Goal: Transaction & Acquisition: Book appointment/travel/reservation

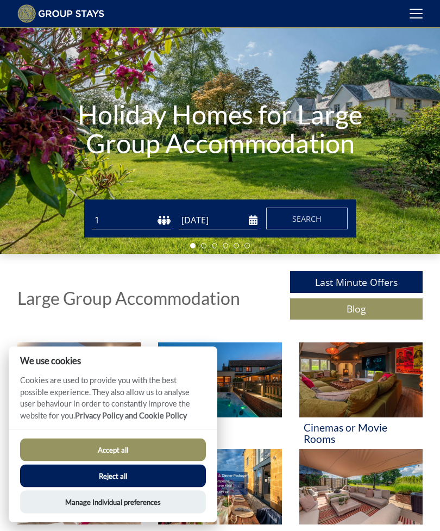
scroll to position [73, 0]
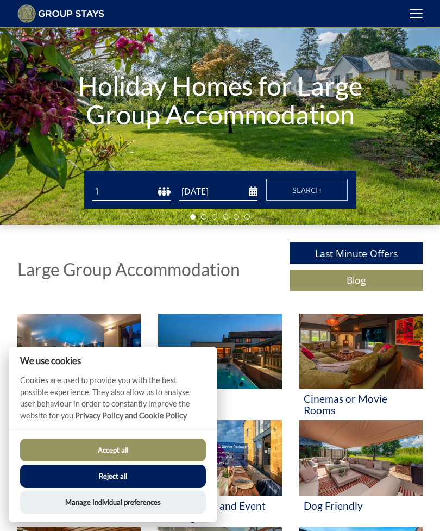
click at [71, 461] on button "Accept all" at bounding box center [113, 449] width 186 height 23
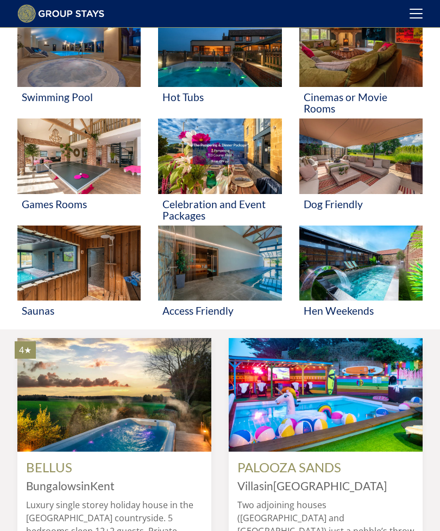
scroll to position [374, 0]
click at [46, 165] on img at bounding box center [78, 155] width 123 height 75
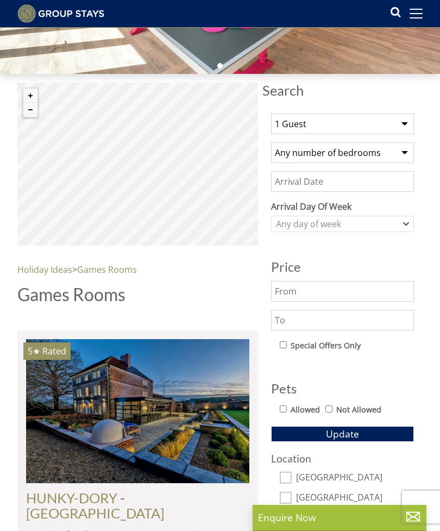
scroll to position [224, 0]
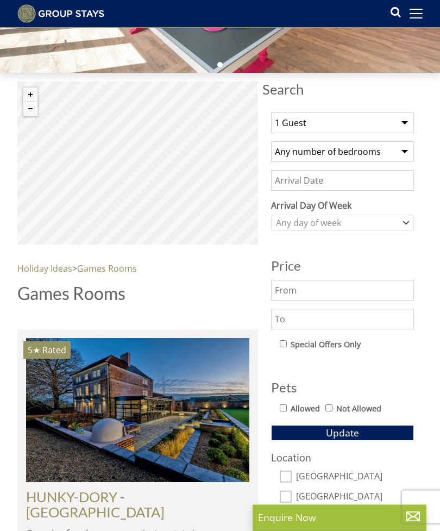
click at [402, 128] on select "1 Guest 2 Guests 3 Guests 4 Guests 5 Guests 6 Guests 7 Guests 8 Guests 9 Guests…" at bounding box center [342, 123] width 143 height 21
select select "13"
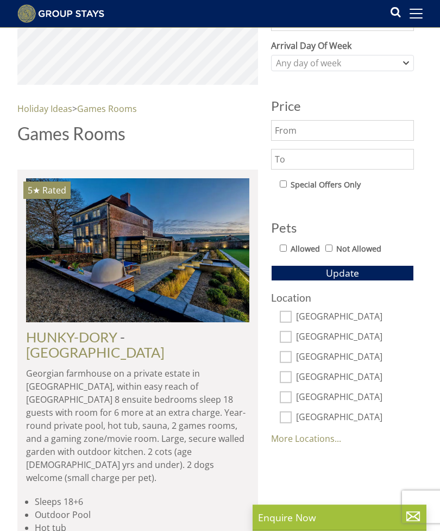
scroll to position [385, 0]
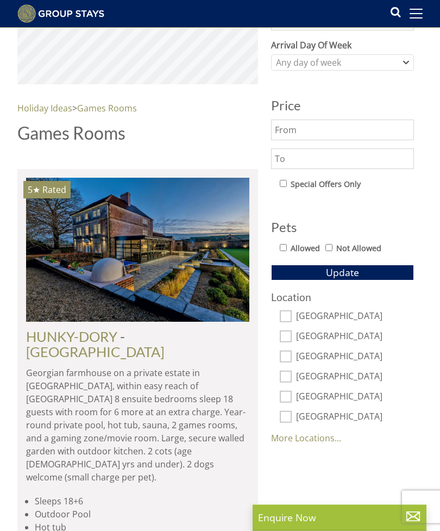
click at [39, 343] on link "HUNKY-DORY" at bounding box center [71, 337] width 91 height 16
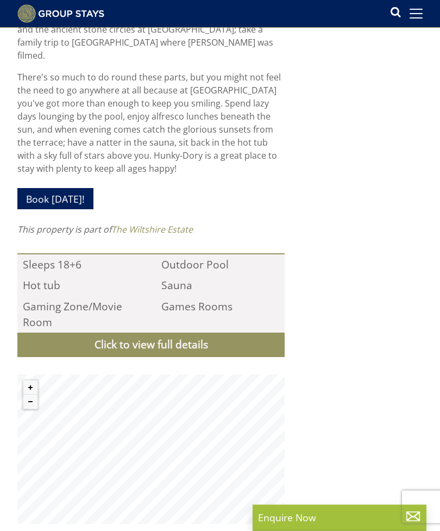
scroll to position [1073, 0]
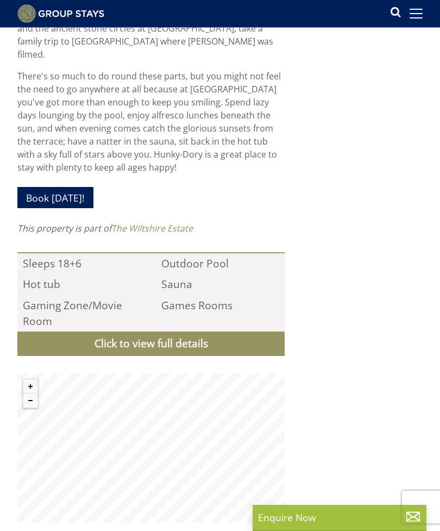
click at [178, 295] on li "Games Rooms" at bounding box center [220, 313] width 128 height 36
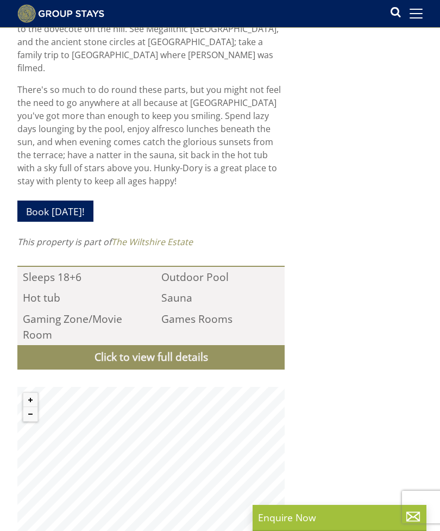
scroll to position [1072, 0]
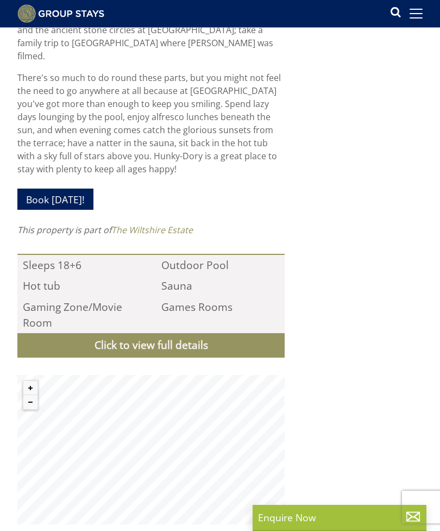
click at [50, 188] on link "Book [DATE]!" at bounding box center [55, 198] width 76 height 21
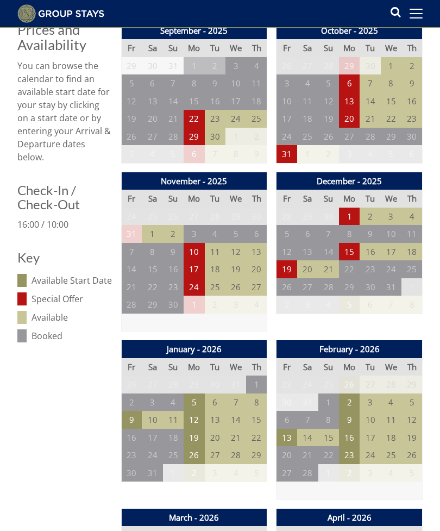
scroll to position [367, 0]
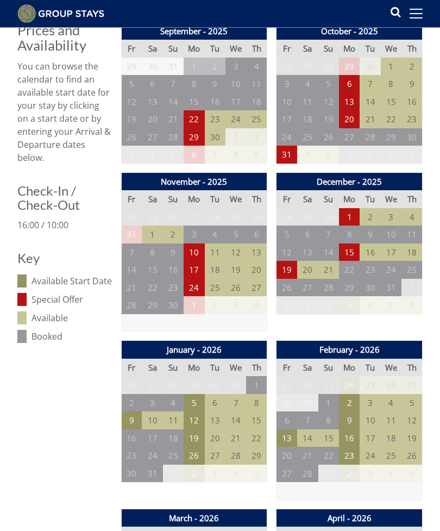
scroll to position [1072, 0]
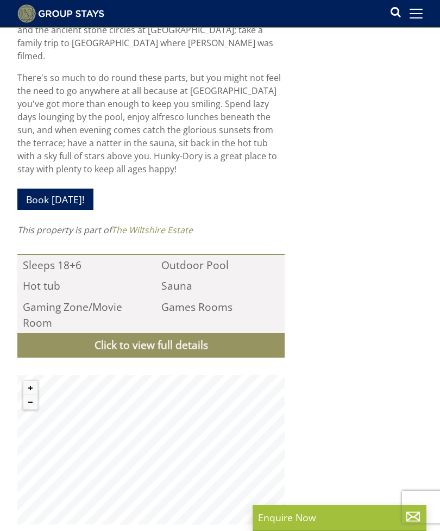
select select "13"
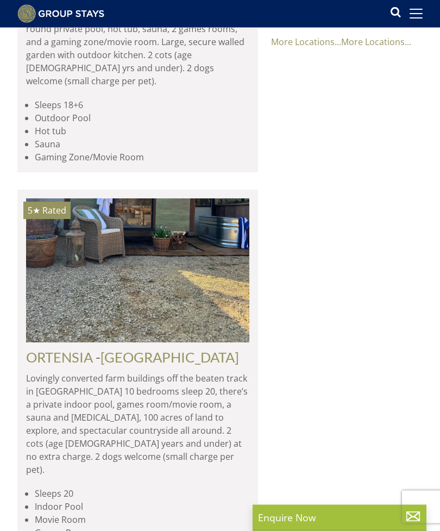
scroll to position [826, 0]
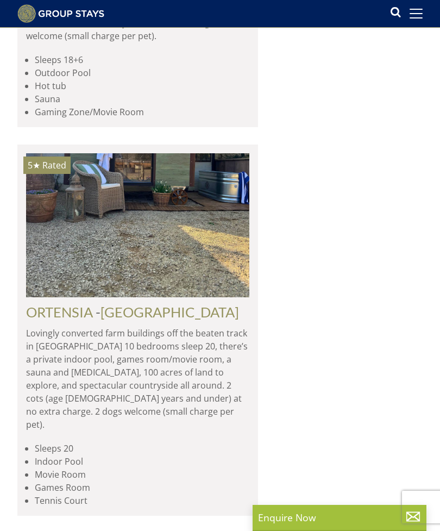
click at [54, 304] on link "ORTENSIA" at bounding box center [59, 312] width 67 height 16
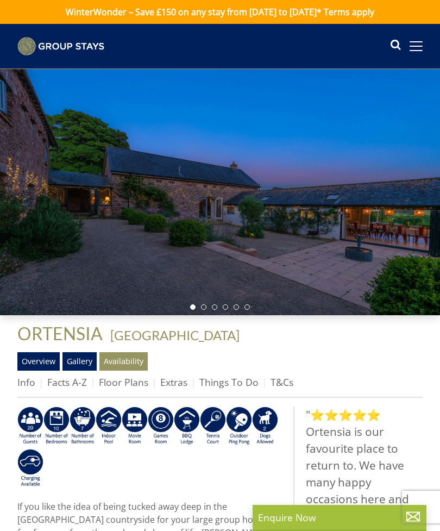
click at [8, 239] on div at bounding box center [220, 192] width 440 height 247
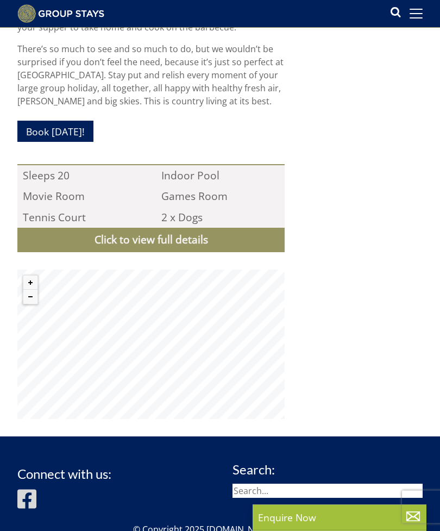
scroll to position [1187, 0]
click at [34, 121] on link "Book [DATE]!" at bounding box center [55, 131] width 76 height 21
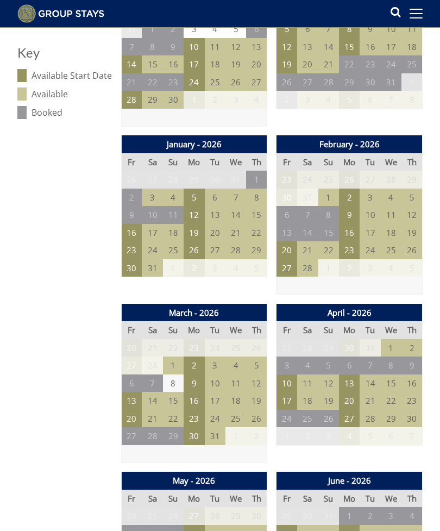
scroll to position [573, 0]
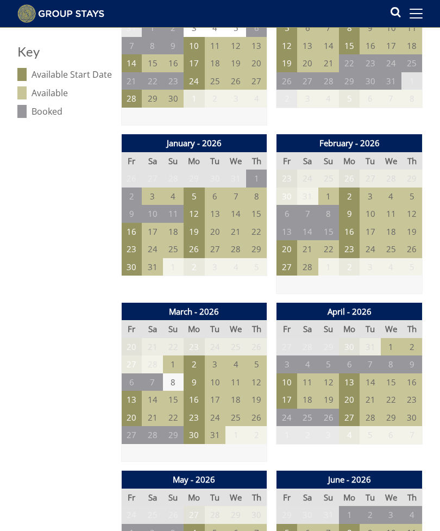
click at [307, 391] on td "18" at bounding box center [307, 400] width 21 height 18
click at [311, 391] on td "18" at bounding box center [307, 400] width 21 height 18
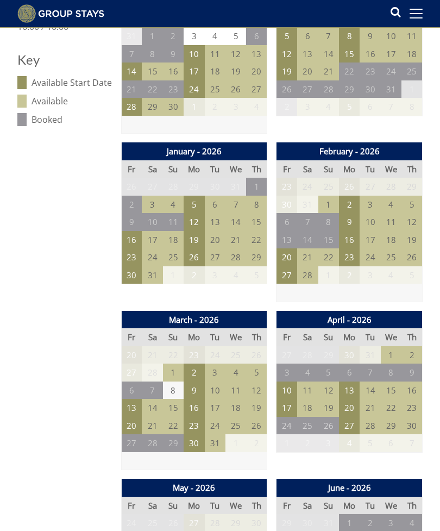
scroll to position [565, 0]
click at [292, 399] on td "17" at bounding box center [286, 408] width 21 height 18
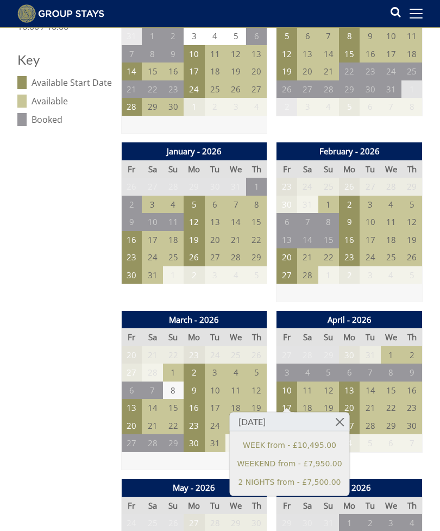
click at [350, 399] on td "20" at bounding box center [349, 408] width 21 height 18
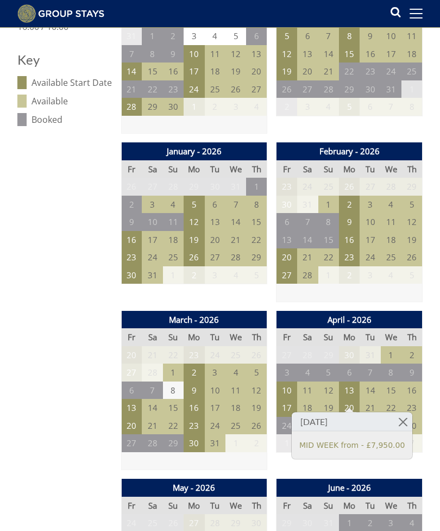
click at [287, 399] on td "17" at bounding box center [286, 408] width 21 height 18
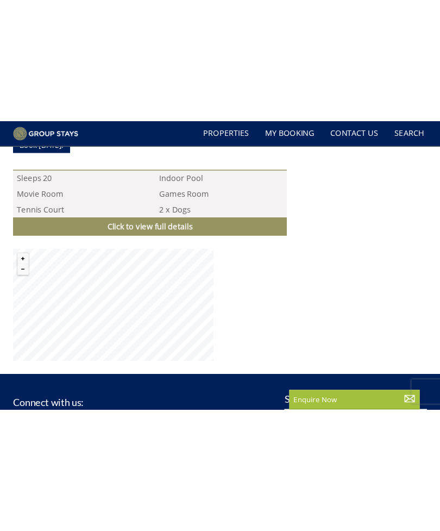
scroll to position [1267, 0]
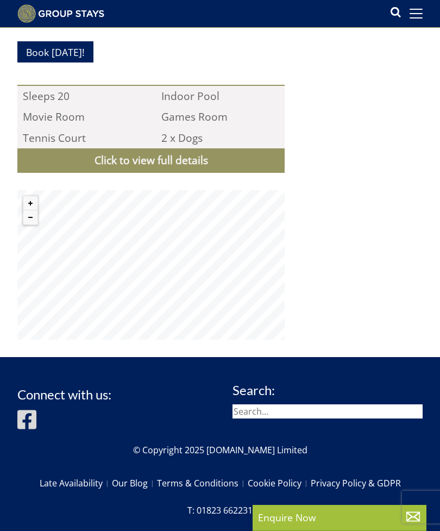
select select "13"
